Goal: Communication & Community: Answer question/provide support

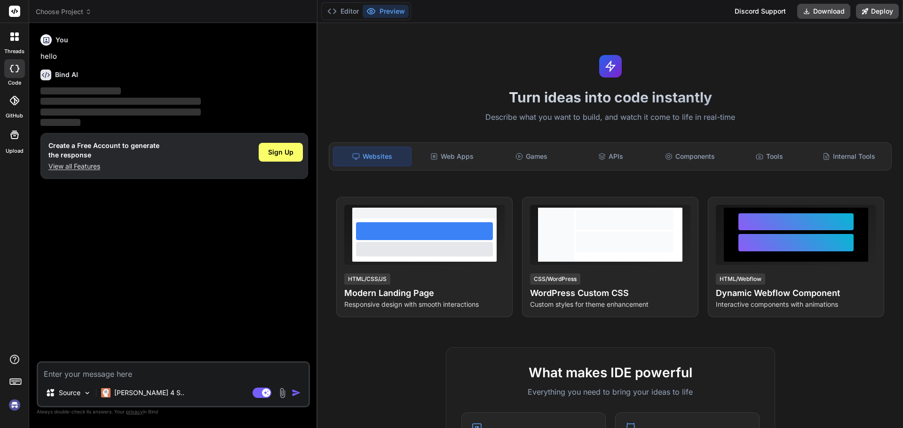
click at [16, 403] on img at bounding box center [15, 405] width 16 height 16
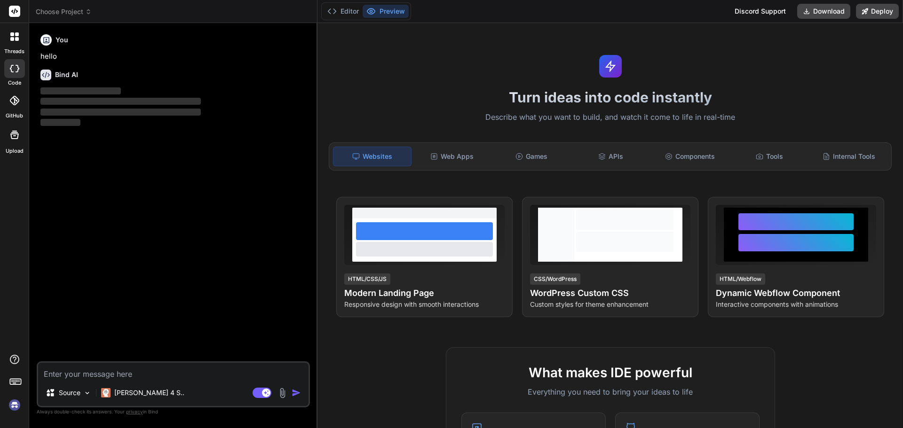
click at [88, 373] on textarea at bounding box center [173, 371] width 270 height 17
type textarea "x"
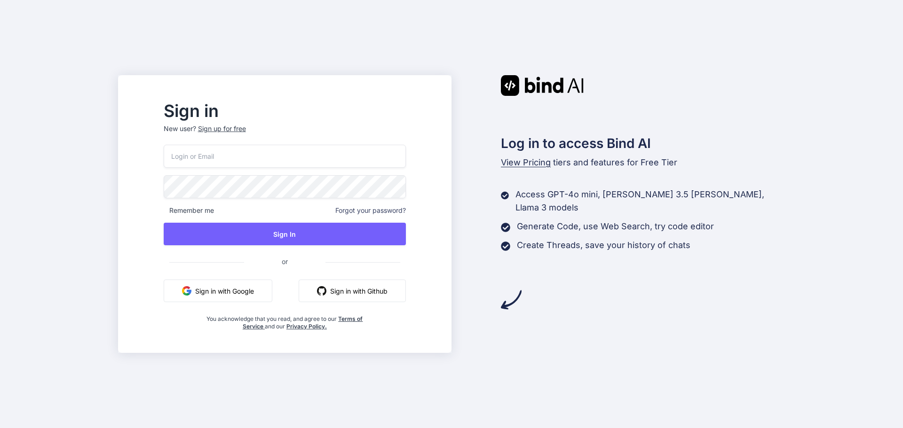
click at [253, 159] on input "email" at bounding box center [285, 156] width 242 height 23
type input "asif04@yopmail.com"
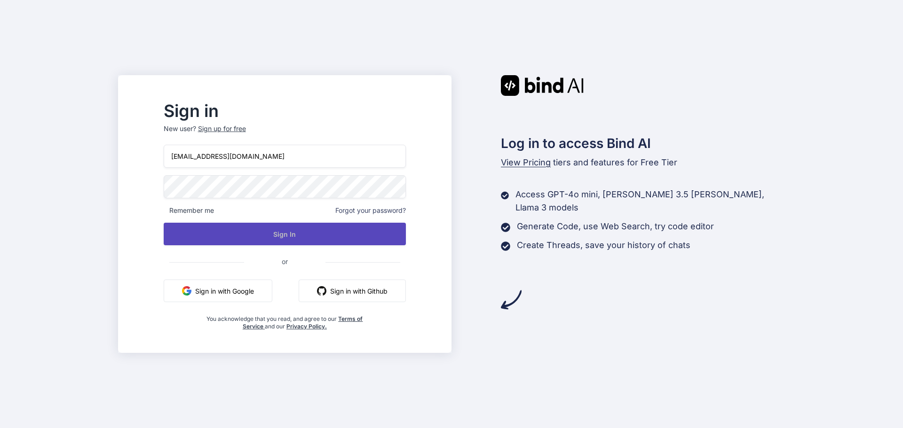
click at [241, 231] on button "Sign In" at bounding box center [285, 234] width 242 height 23
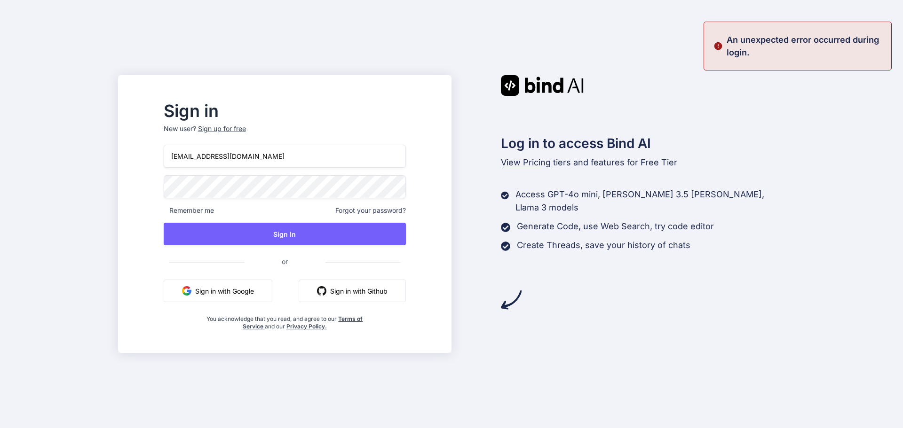
click at [72, 188] on div "Sign in New user? Sign up for free asif04@yopmail.com Remember me Forgot your p…" at bounding box center [451, 214] width 903 height 428
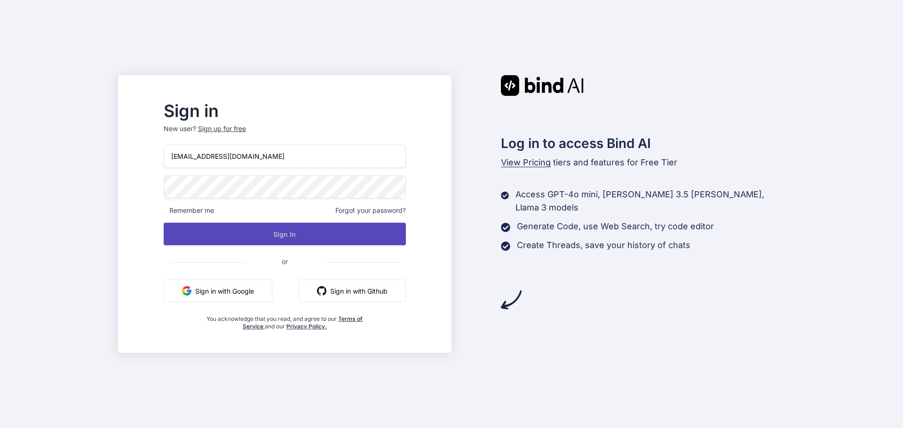
click at [219, 234] on button "Sign In" at bounding box center [285, 234] width 242 height 23
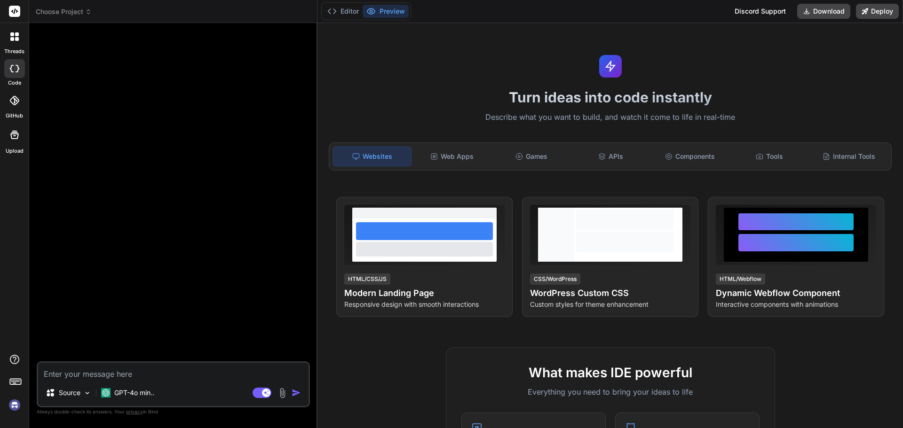
click at [15, 408] on img at bounding box center [15, 405] width 16 height 16
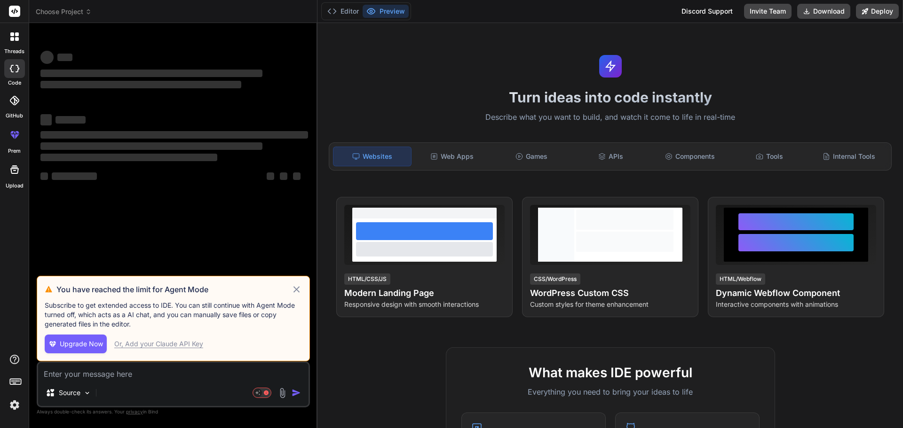
type textarea "x"
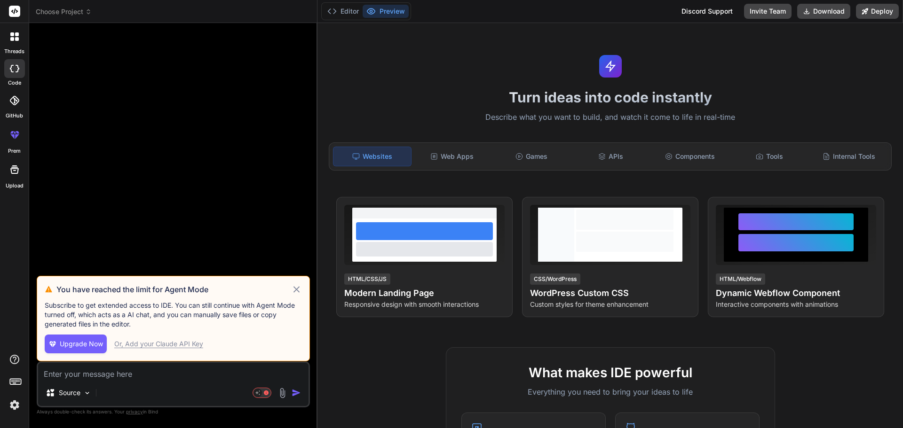
click at [112, 376] on textarea at bounding box center [173, 371] width 270 height 17
type textarea "h"
type textarea "x"
type textarea "hi"
type textarea "x"
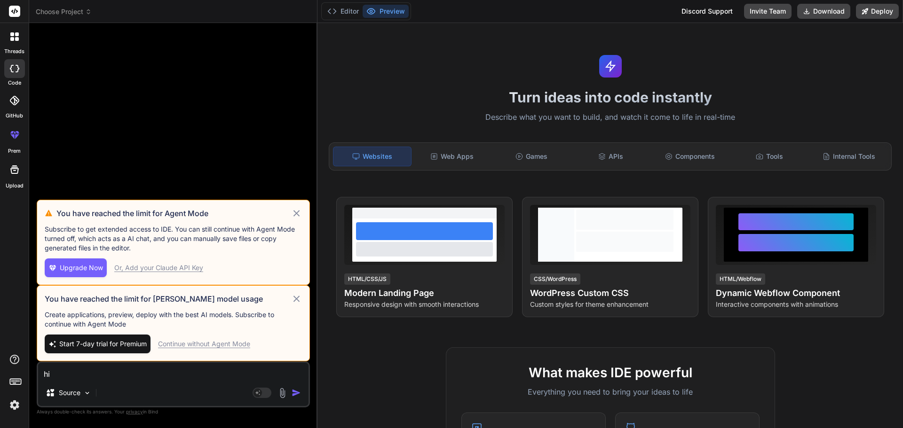
type textarea "hi"
drag, startPoint x: 219, startPoint y: 343, endPoint x: 258, endPoint y: 362, distance: 43.7
click at [220, 343] on div "Continue without Agent Mode" at bounding box center [204, 343] width 92 height 9
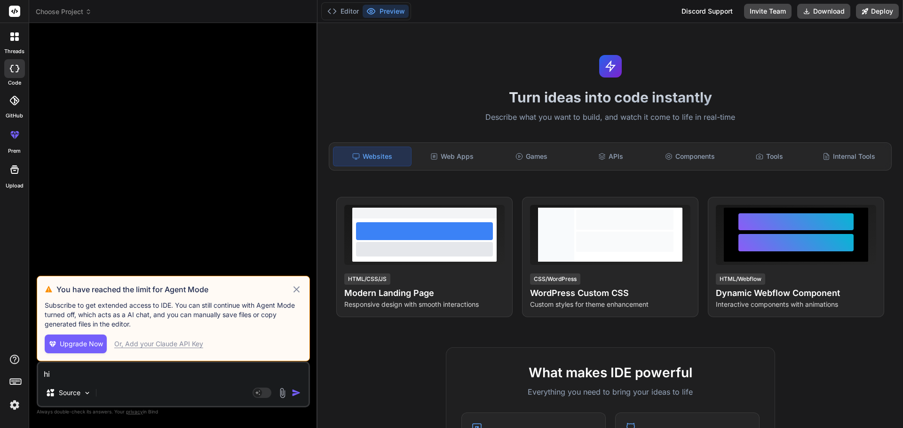
click at [292, 391] on img "button" at bounding box center [295, 392] width 9 height 9
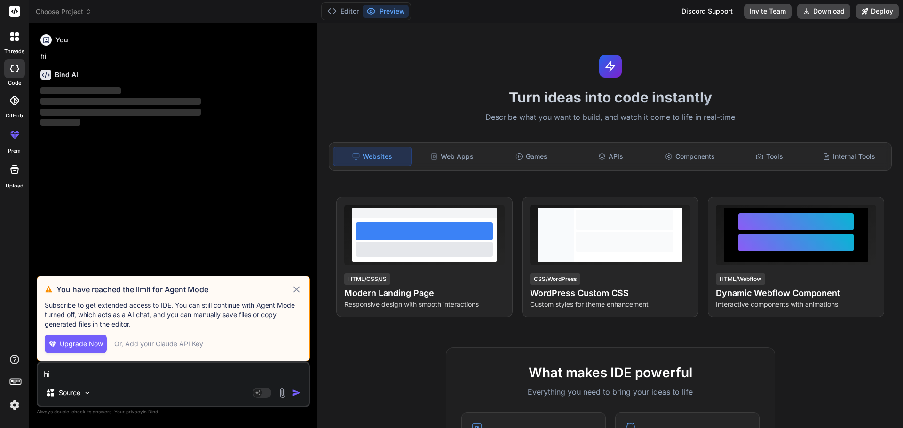
click at [295, 288] on icon at bounding box center [296, 289] width 11 height 11
type textarea "x"
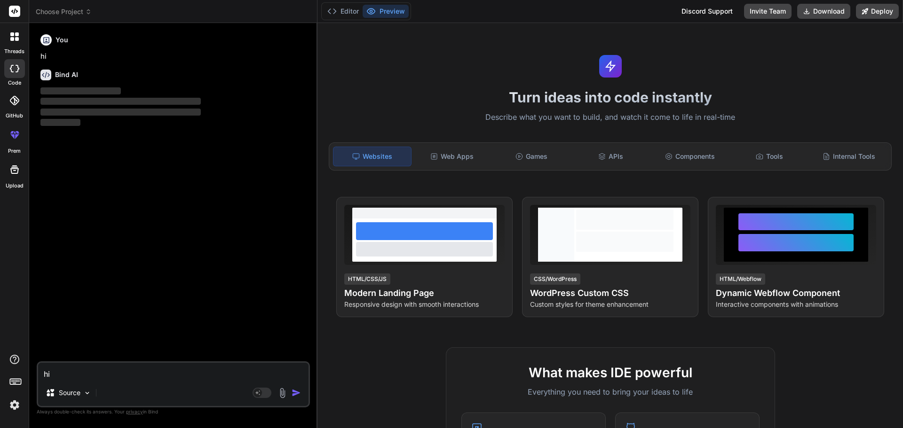
click at [79, 373] on textarea "hi" at bounding box center [173, 371] width 270 height 17
paste textarea "Hi Randall, We are looking in this."
type textarea "Hi Randall, We are looking in this."
type textarea "x"
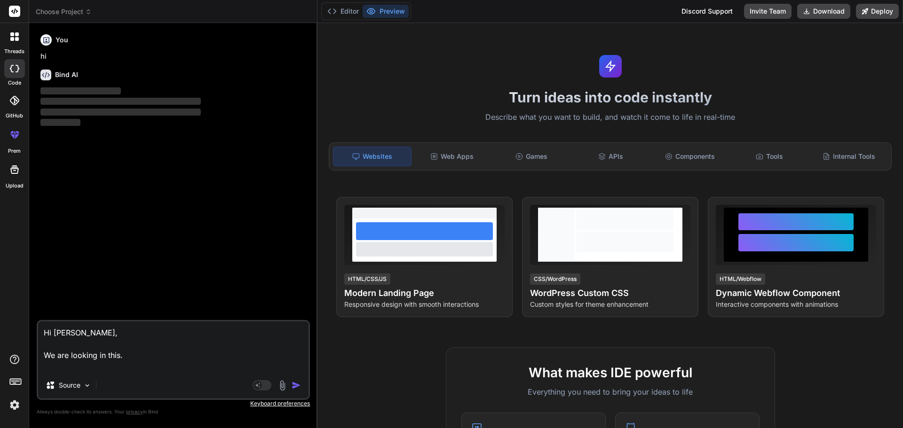
type textarea "Hi Randall, We are looking in this. c"
type textarea "x"
type textarea "Hi Randall, We are looking in this. co"
type textarea "x"
type textarea "Hi Randall, We are looking in this. cor"
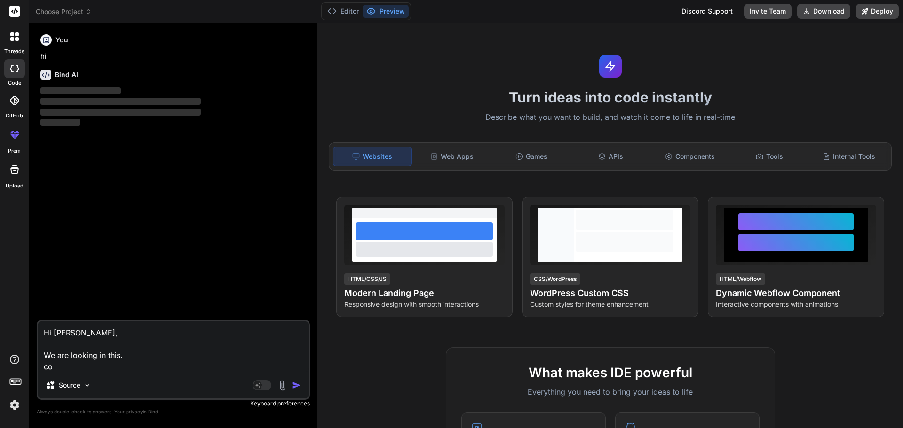
type textarea "x"
type textarea "Hi Randall, We are looking in this. corr"
type textarea "x"
type textarea "Hi Randall, We are looking in this. corre"
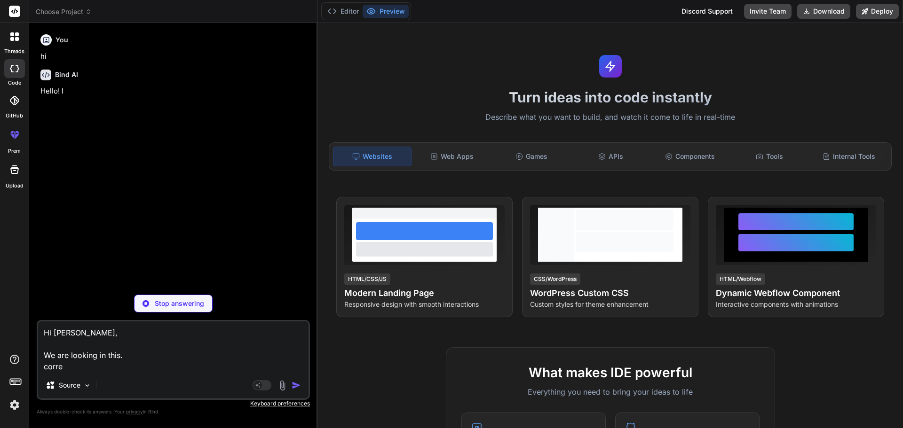
type textarea "x"
type textarea "Hi Randall, We are looking in this. correc"
type textarea "x"
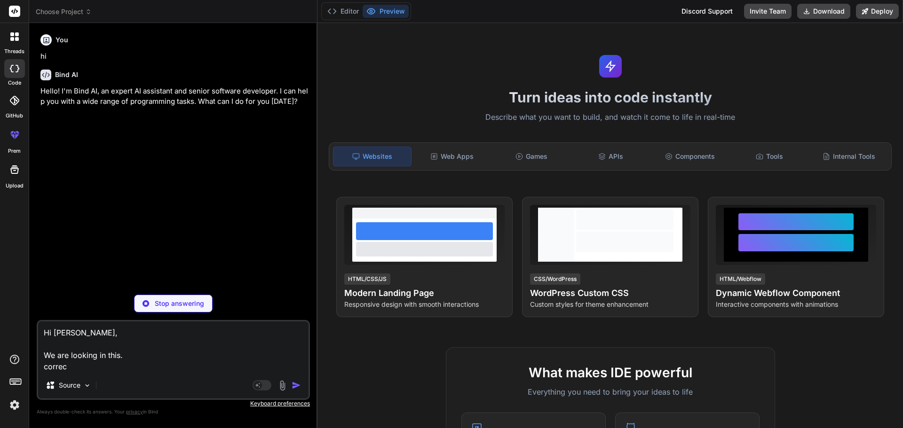
type textarea "Hi Randall, We are looking in this. correct"
type textarea "x"
type textarea "Hi Randall, We are looking in this. correct"
type textarea "x"
type textarea "Hi Randall, We are looking in this. correct t"
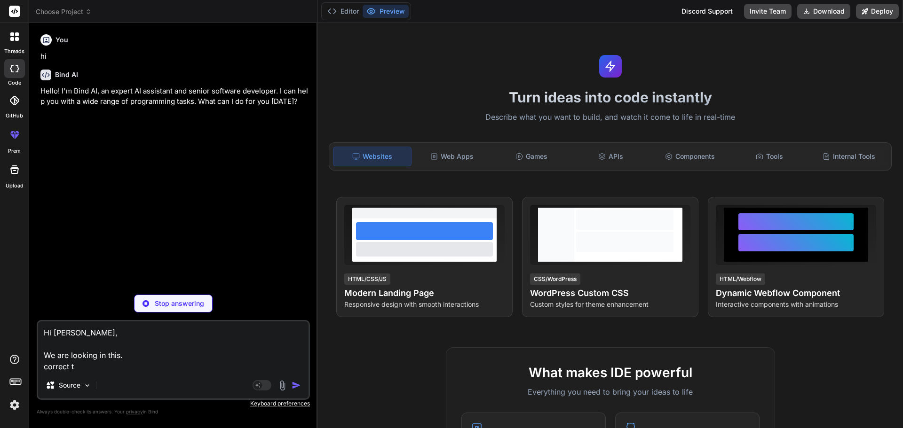
type textarea "x"
type textarea "Hi Randall, We are looking in this. correct th"
type textarea "x"
type textarea "Hi Randall, We are looking in this. correct thi"
type textarea "x"
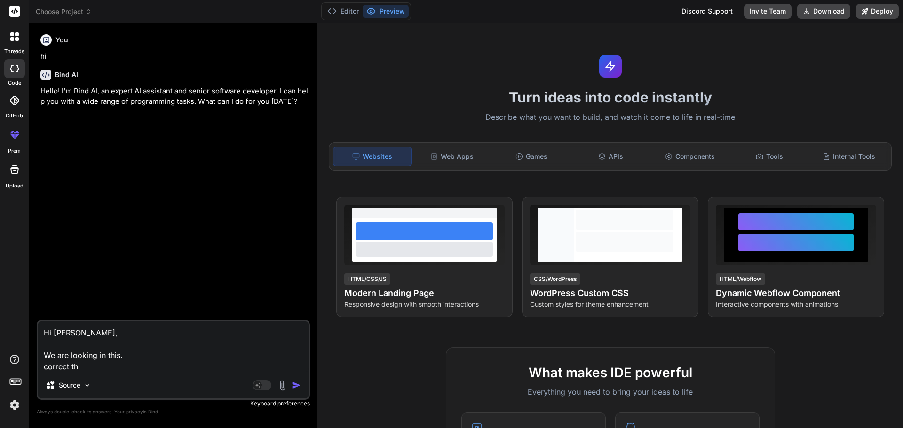
type textarea "Hi Randall, We are looking in this. correct this"
type textarea "x"
type textarea "Hi Randall, We are looking in this. correct this"
type textarea "x"
type textarea "Hi Randall, We are looking in this. correct this r"
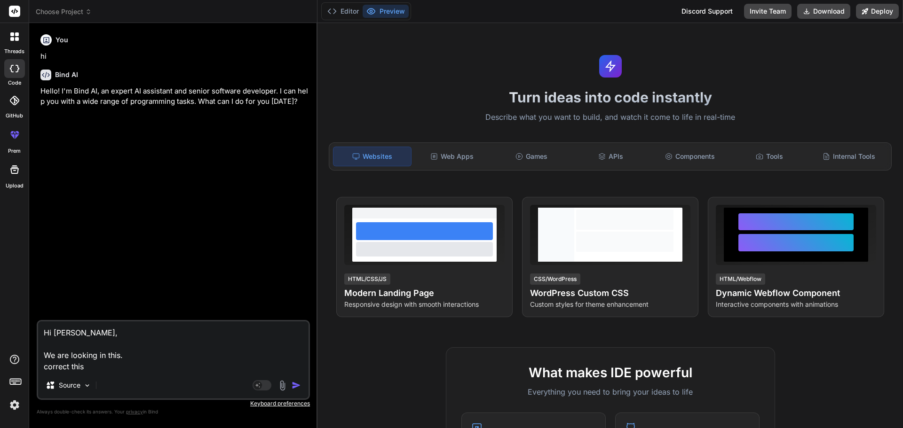
type textarea "x"
type textarea "Hi Randall, We are looking in this. correct this"
type textarea "x"
type textarea "Hi Randall, We are looking in this. correct this e"
type textarea "x"
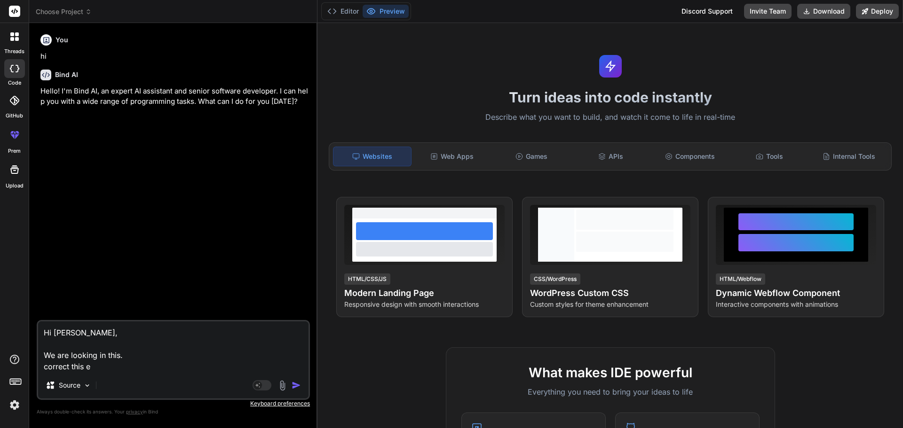
type textarea "Hi Randall, We are looking in this. correct this ea"
type textarea "x"
type textarea "Hi Randall, We are looking in this. correct this eam"
type textarea "x"
type textarea "Hi Randall, We are looking in this. correct this eami"
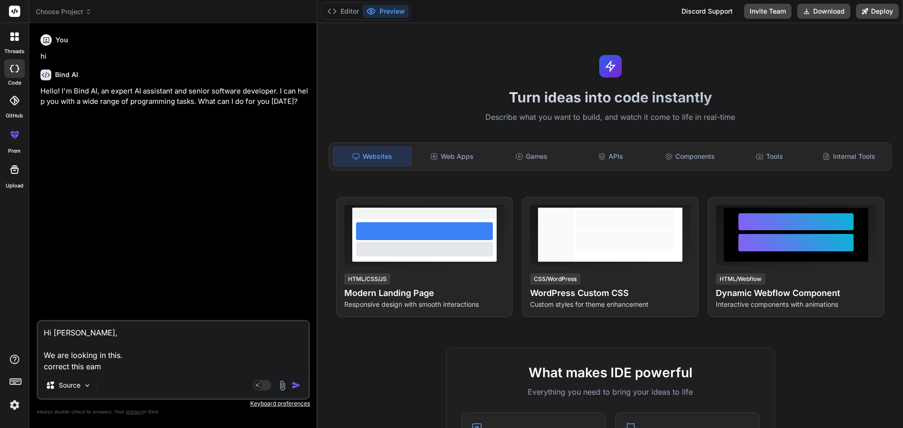
type textarea "x"
type textarea "Hi Randall, We are looking in this. correct this eamil"
type textarea "x"
type textarea "Hi Randall, We are looking in this. correct this eami"
type textarea "x"
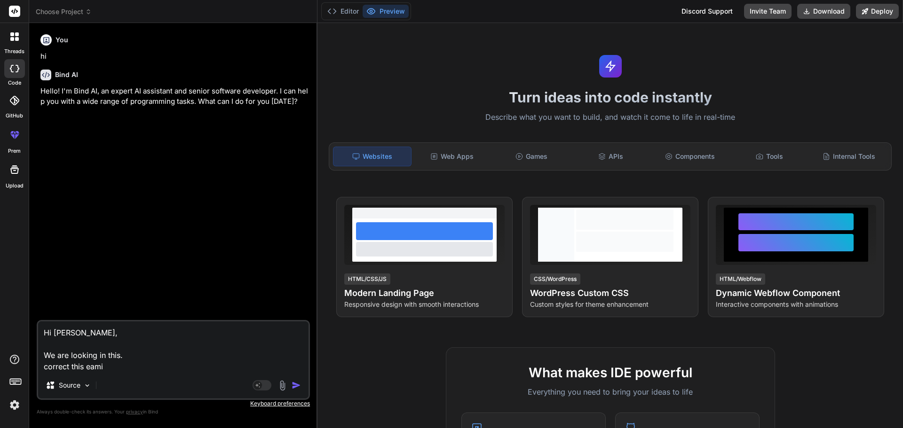
type textarea "Hi Randall, We are looking in this. correct this eam"
type textarea "x"
type textarea "Hi Randall, We are looking in this. correct this ea"
type textarea "x"
type textarea "Hi Randall, We are looking in this. correct this e"
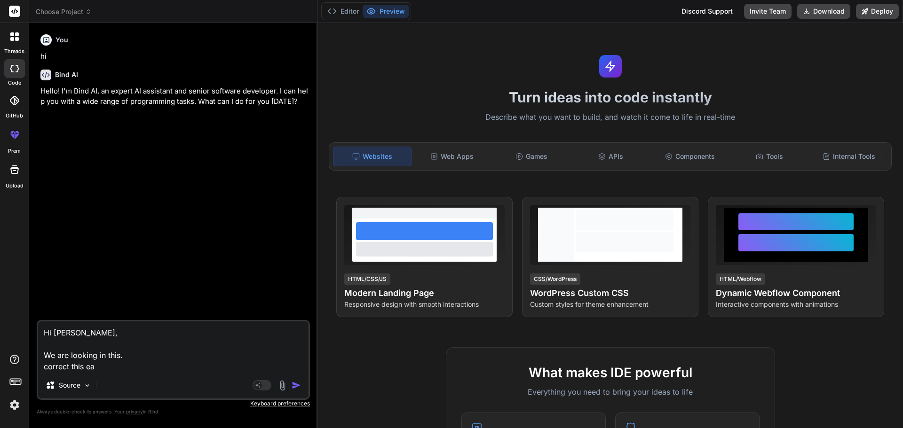
type textarea "x"
type textarea "Hi Randall, We are looking in this. correct this"
type textarea "x"
type textarea "Hi Randall, We are looking in this. correct this s"
type textarea "x"
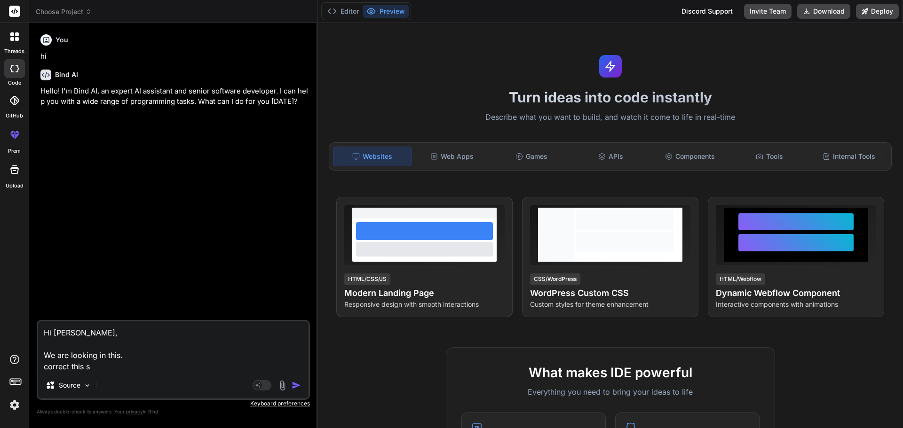
type textarea "Hi Randall, We are looking in this. correct this se"
type textarea "x"
type textarea "Hi Randall, We are looking in this. correct this sen"
type textarea "x"
type textarea "Hi Randall, We are looking in this. correct this sent"
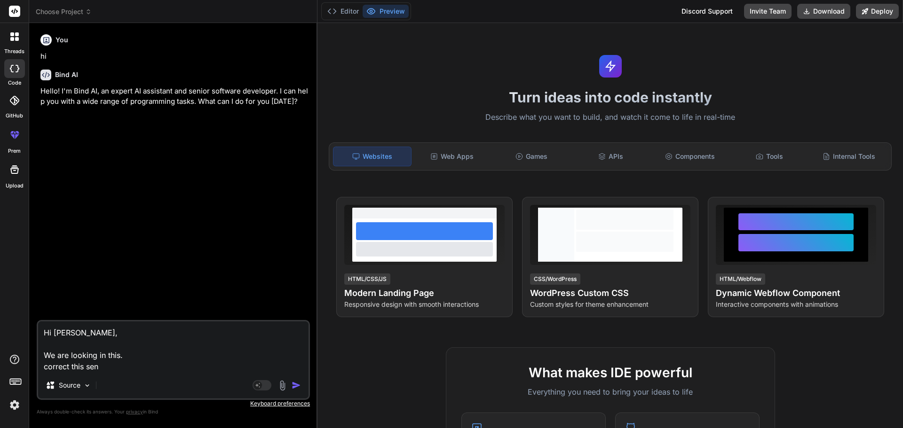
type textarea "x"
type textarea "Hi Randall, We are looking in this. correct this sente"
type textarea "x"
type textarea "Hi Randall, We are looking in this. correct this senten"
type textarea "x"
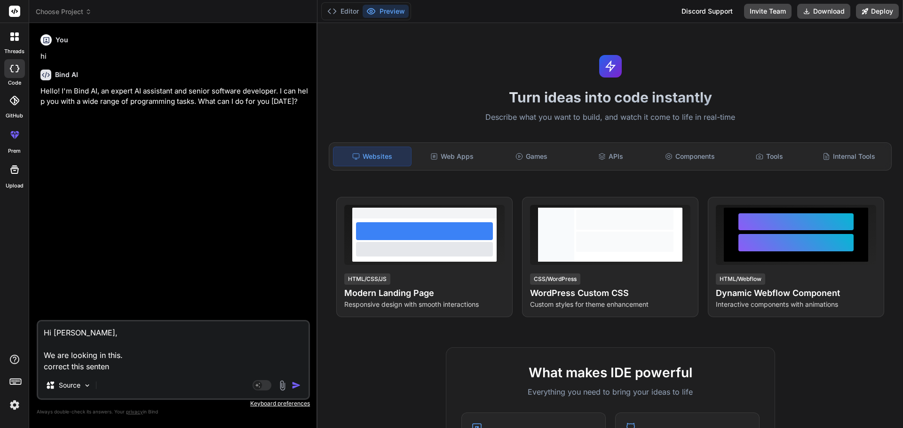
type textarea "Hi Randall, We are looking in this. correct this sentenc"
type textarea "x"
type textarea "Hi Randall, We are looking in this. correct this sentence"
type textarea "x"
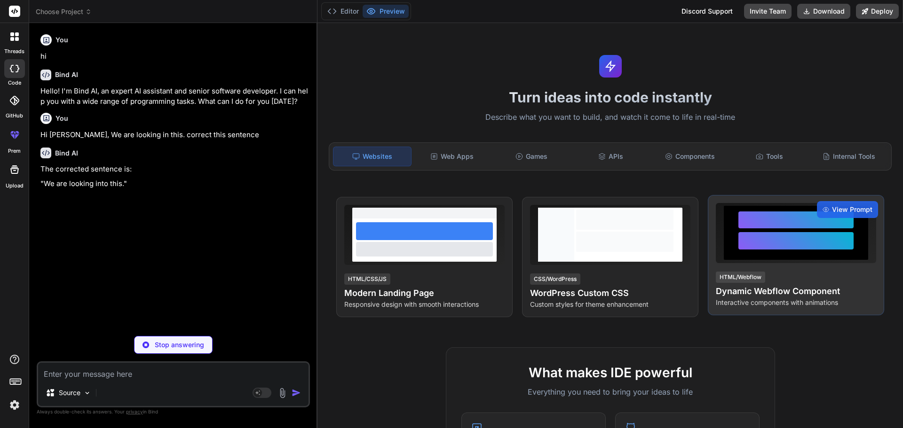
type textarea "x"
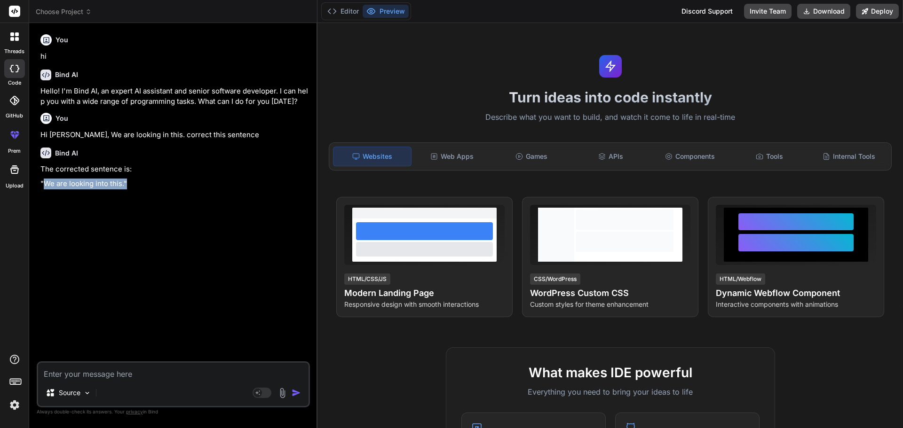
drag, startPoint x: 44, startPoint y: 185, endPoint x: 125, endPoint y: 184, distance: 80.9
click at [125, 184] on p ""We are looking into this."" at bounding box center [174, 184] width 268 height 11
click at [122, 186] on p ""We are looking into this."" at bounding box center [174, 184] width 268 height 11
copy p "We are looking into this"
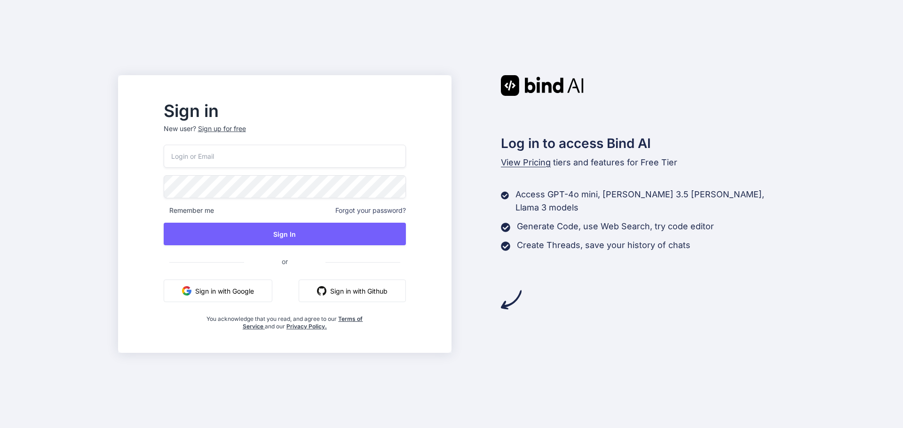
click at [290, 156] on input "email" at bounding box center [285, 156] width 242 height 23
type input "[EMAIL_ADDRESS][DOMAIN_NAME]"
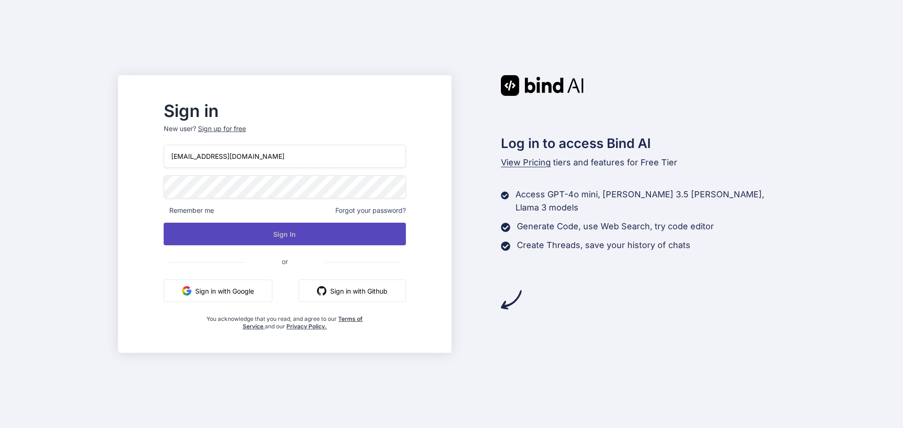
click at [298, 234] on button "Sign In" at bounding box center [285, 234] width 242 height 23
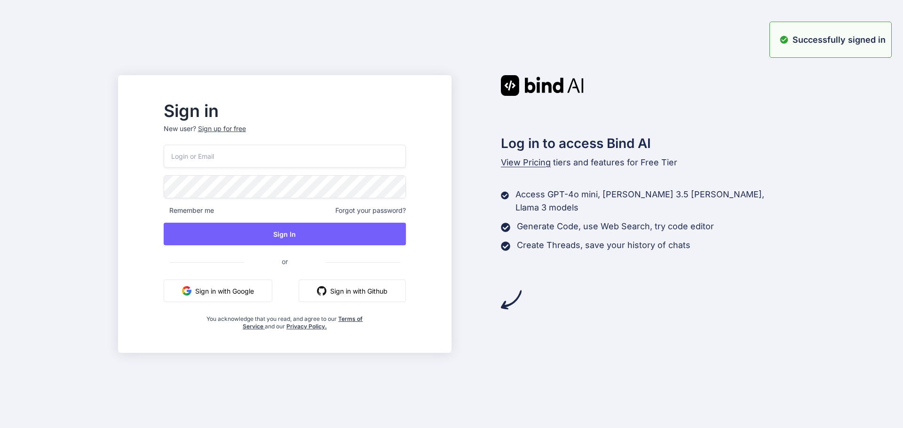
click at [212, 158] on input "email" at bounding box center [285, 156] width 242 height 23
type input "asif04@yopmail.com"
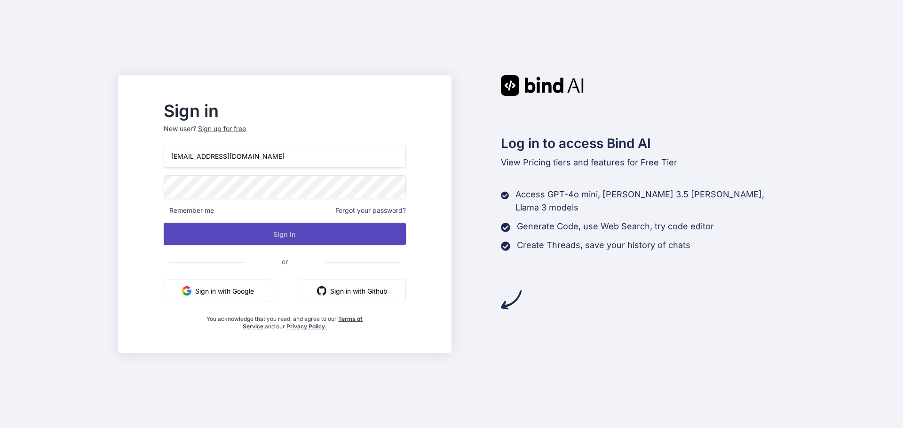
click at [231, 231] on button "Sign In" at bounding box center [285, 234] width 242 height 23
